Goal: Use online tool/utility

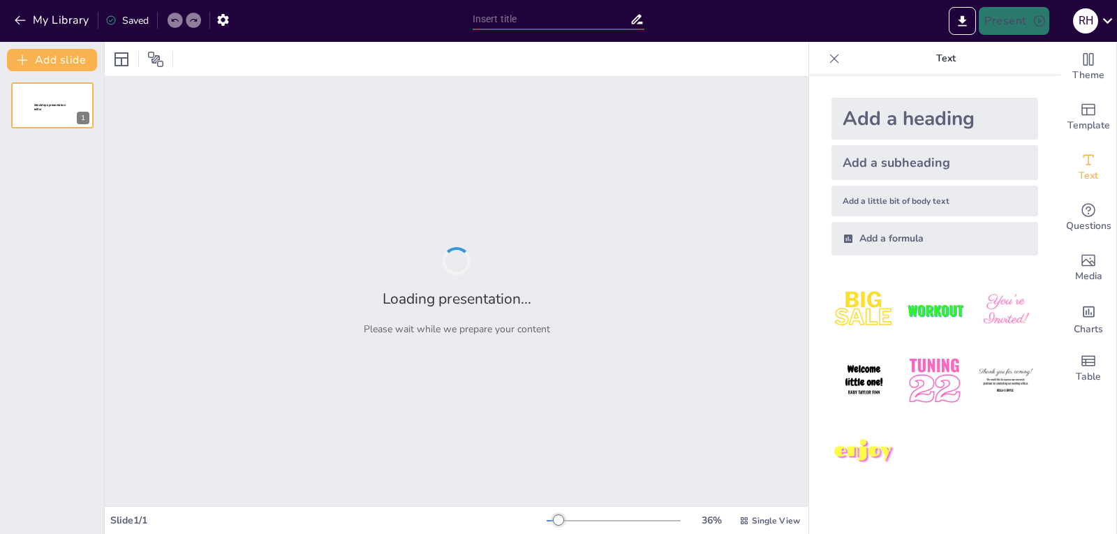
type input "Imported Calculo_Integral_Trabajo_Preguntas.pptx"
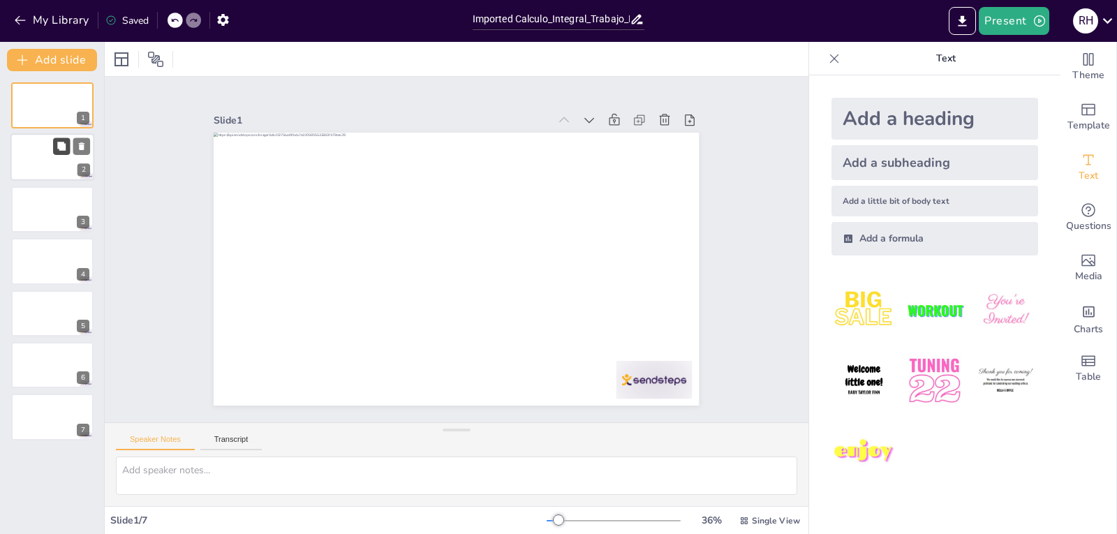
click at [54, 154] on button at bounding box center [61, 146] width 17 height 17
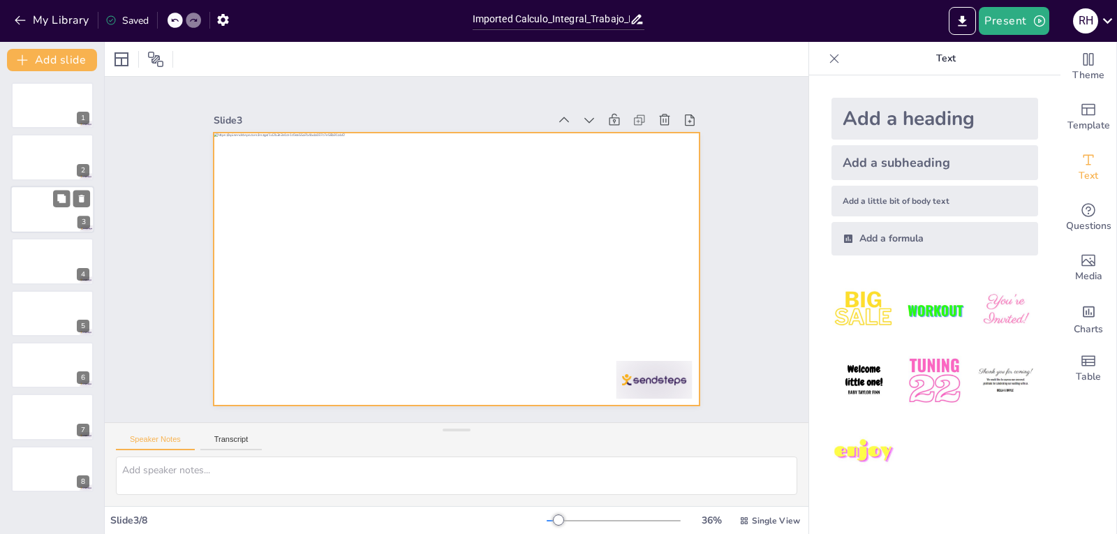
click at [47, 194] on div at bounding box center [52, 209] width 84 height 47
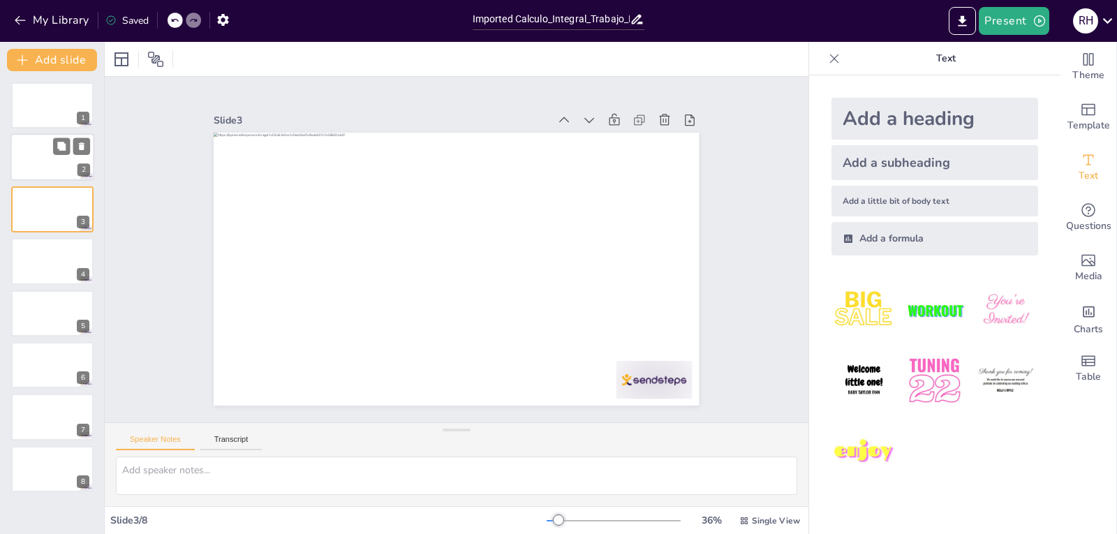
click at [50, 151] on div at bounding box center [52, 157] width 84 height 47
click at [46, 111] on div at bounding box center [52, 105] width 84 height 47
click at [60, 157] on div at bounding box center [52, 157] width 84 height 47
click at [50, 233] on div "1 2 3 4 5 6 7 8" at bounding box center [52, 287] width 104 height 410
click at [61, 211] on div at bounding box center [52, 209] width 84 height 47
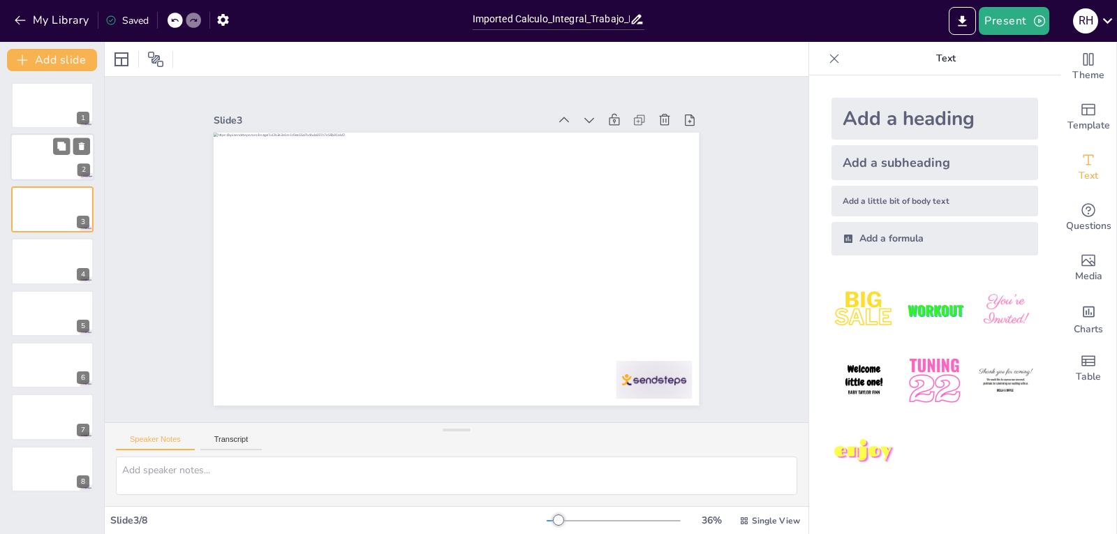
click at [52, 146] on div at bounding box center [52, 157] width 84 height 47
click at [47, 259] on div at bounding box center [52, 260] width 84 height 47
click at [53, 299] on button at bounding box center [61, 302] width 17 height 17
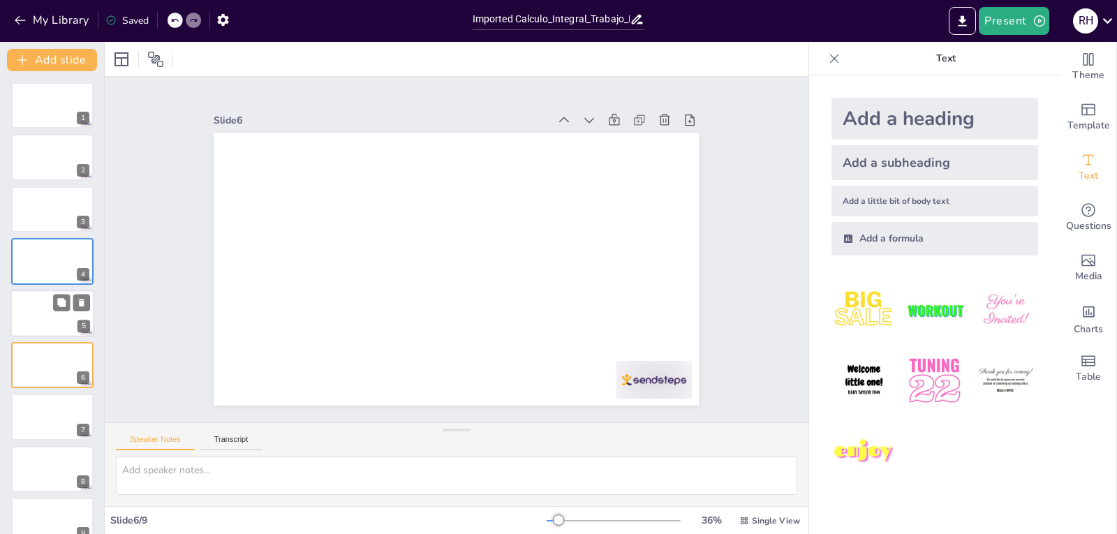
scroll to position [21, 0]
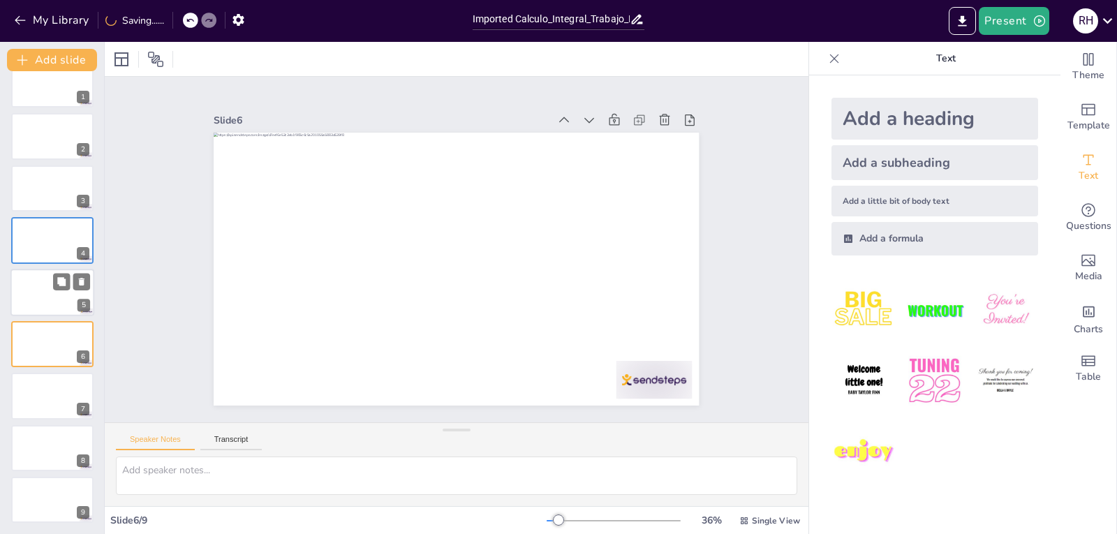
click at [45, 297] on div at bounding box center [52, 292] width 84 height 47
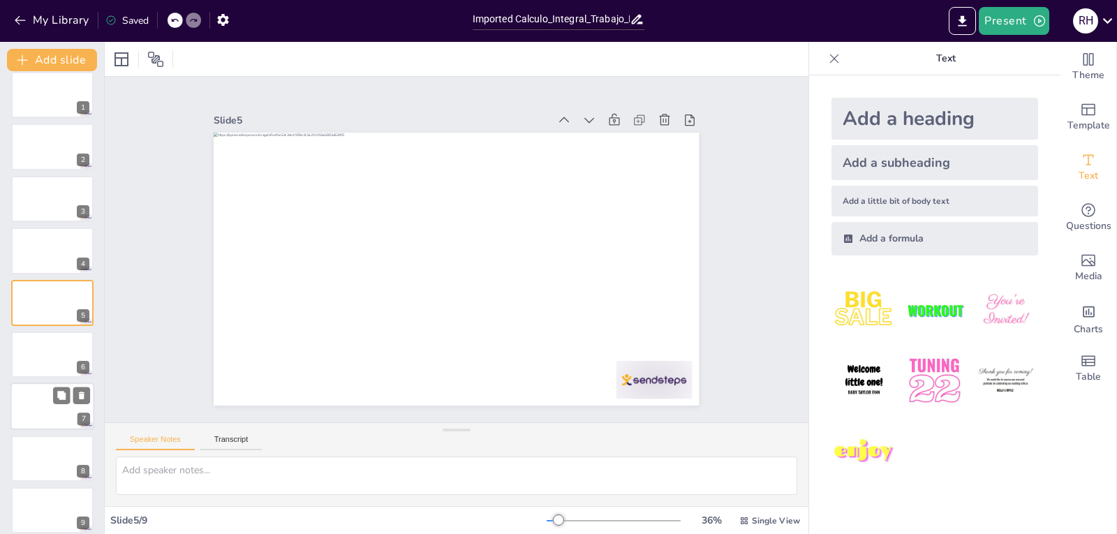
click at [37, 401] on div at bounding box center [52, 406] width 84 height 47
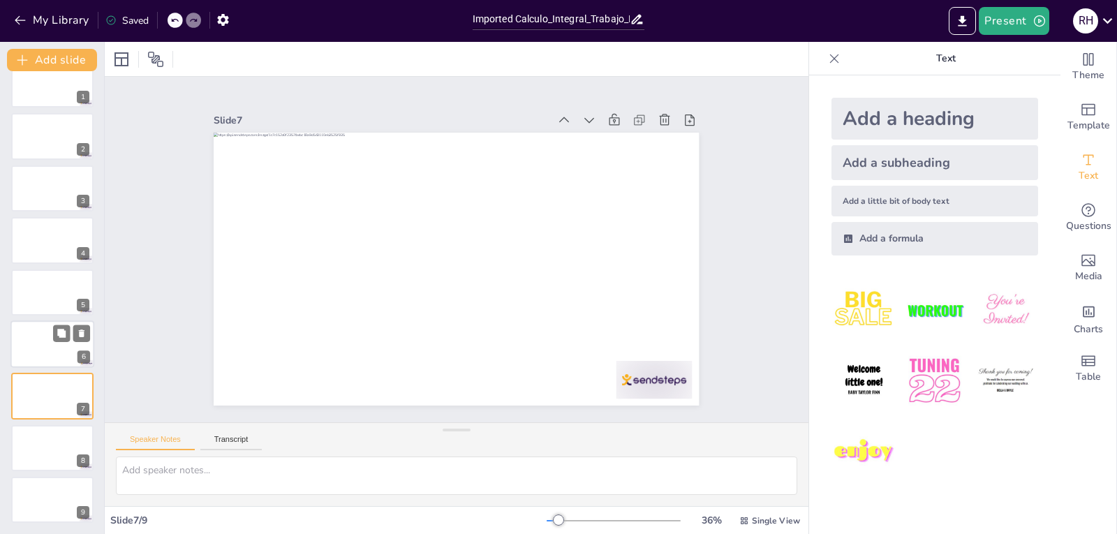
click at [37, 339] on div at bounding box center [52, 343] width 84 height 47
click at [10, 406] on div "1 2 3 4 5 6 7 8 9" at bounding box center [52, 291] width 104 height 461
click at [28, 442] on div at bounding box center [52, 447] width 84 height 47
click at [35, 485] on div at bounding box center [52, 499] width 84 height 47
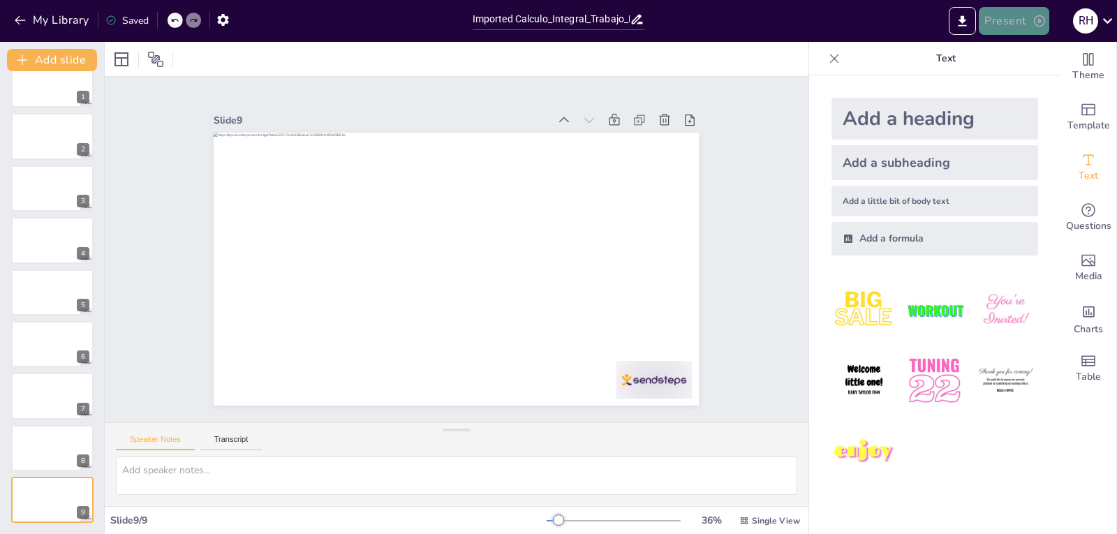
click at [1014, 27] on button "Present" at bounding box center [1013, 21] width 70 height 28
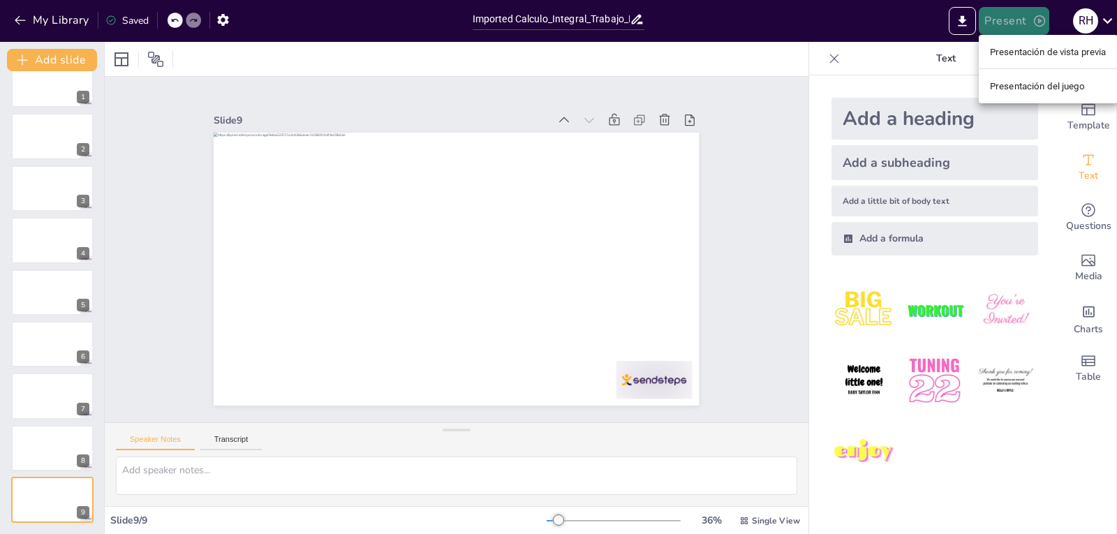
click at [1014, 27] on div at bounding box center [558, 267] width 1117 height 534
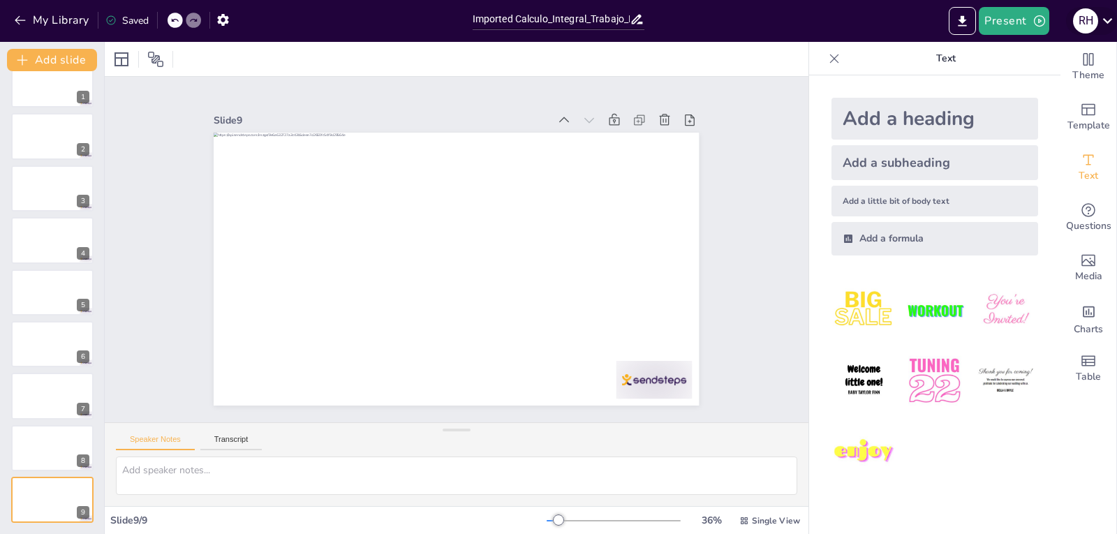
click at [1103, 21] on icon at bounding box center [1107, 20] width 19 height 19
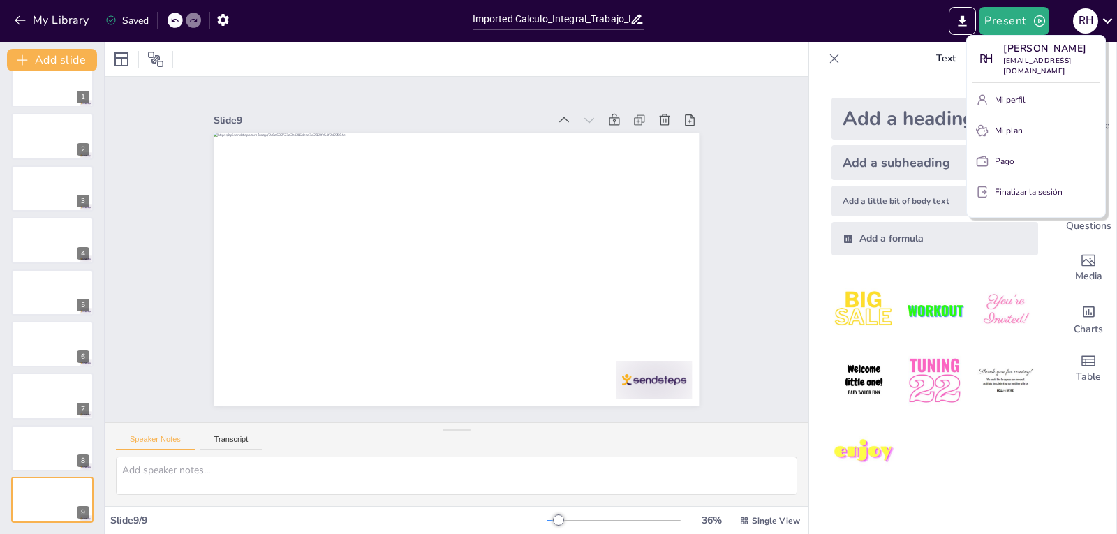
click at [853, 23] on div at bounding box center [558, 267] width 1117 height 534
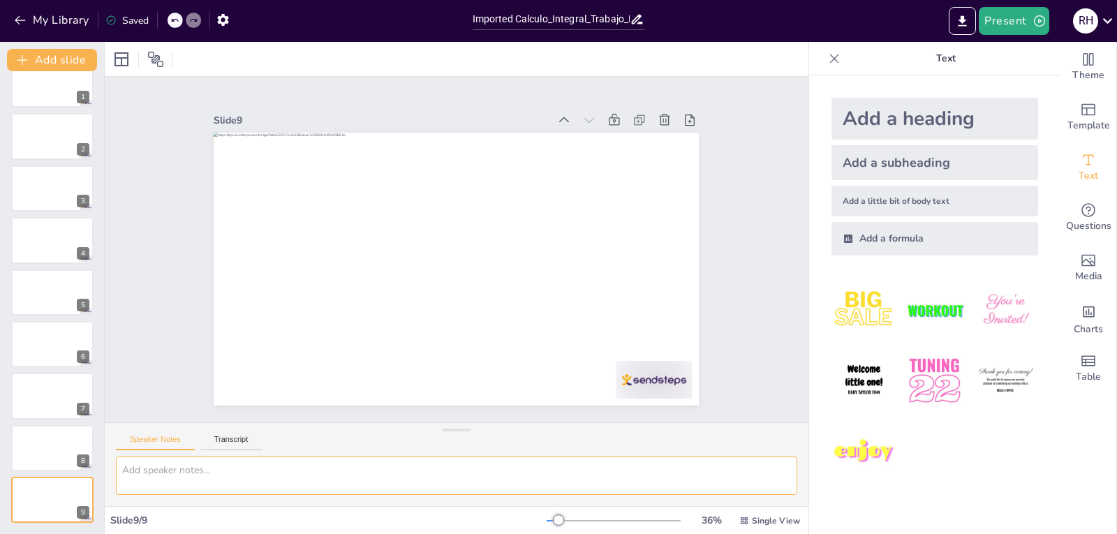
drag, startPoint x: 172, startPoint y: 463, endPoint x: 184, endPoint y: 463, distance: 11.9
click at [176, 463] on textarea at bounding box center [456, 475] width 681 height 38
click at [27, 149] on div at bounding box center [52, 136] width 84 height 47
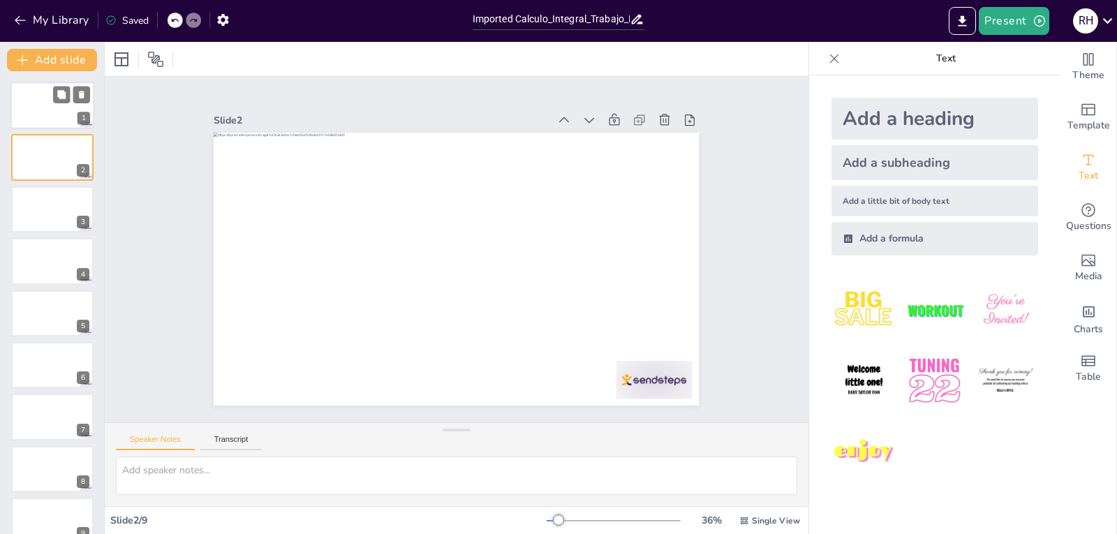
click at [25, 113] on div at bounding box center [52, 105] width 84 height 47
click at [43, 17] on button "My Library" at bounding box center [52, 20] width 84 height 22
